Goal: Task Accomplishment & Management: Use online tool/utility

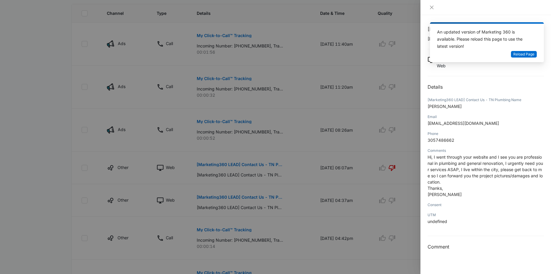
click at [31, 153] on div at bounding box center [275, 137] width 551 height 274
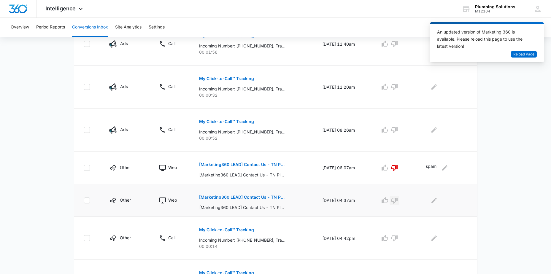
click at [398, 199] on icon "button" at bounding box center [393, 200] width 7 height 7
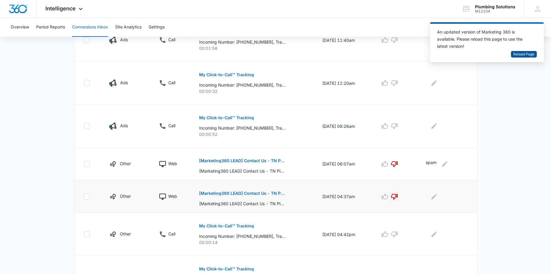
scroll to position [164, 0]
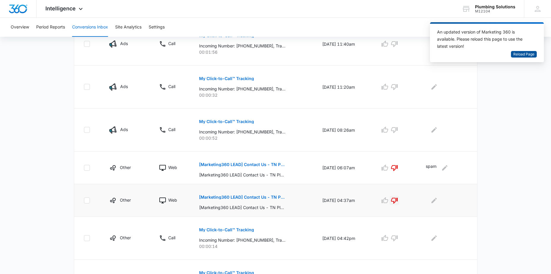
drag, startPoint x: 520, startPoint y: 54, endPoint x: 489, endPoint y: 47, distance: 31.8
click at [520, 54] on span "Reload Page" at bounding box center [523, 55] width 21 height 6
